Goal: Transaction & Acquisition: Book appointment/travel/reservation

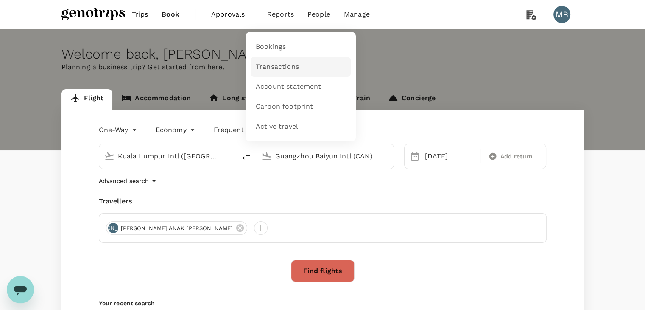
click at [273, 65] on span "Transactions" at bounding box center [277, 67] width 43 height 10
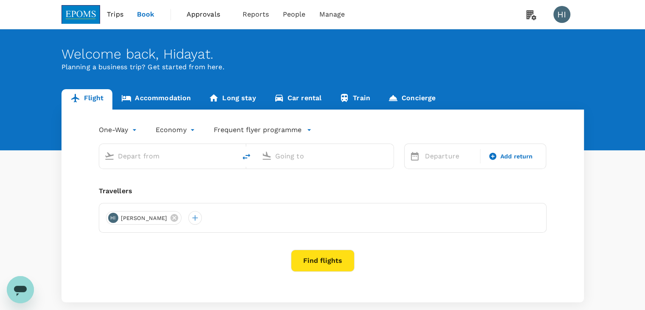
type input "Kuala Lumpur Intl ([GEOGRAPHIC_DATA])"
type input "Kota Kinabalu Intl (BKI)"
type input "Kuala Lumpur Intl ([GEOGRAPHIC_DATA])"
type input "Kota Kinabalu Intl (BKI)"
